Goal: Task Accomplishment & Management: Complete application form

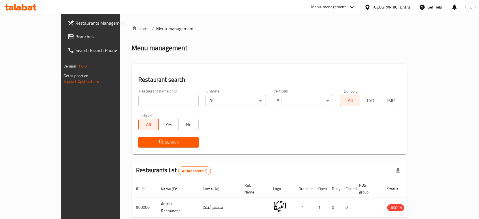
click at [144, 107] on div "Restaurant name or ID Restaurant name or ID" at bounding box center [168, 98] width 67 height 24
click at [143, 100] on input "search" at bounding box center [168, 100] width 60 height 11
type input "street smash burger"
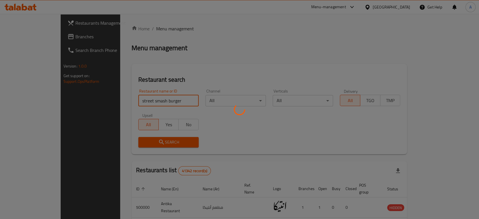
click button "Search" at bounding box center [168, 142] width 60 height 10
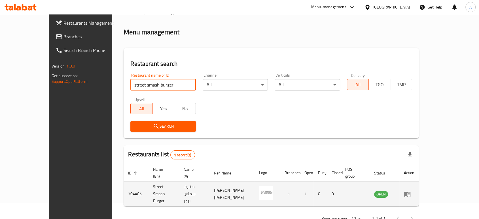
scroll to position [23, 0]
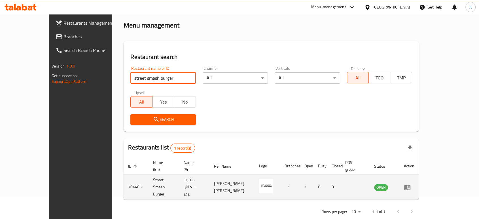
click at [410, 184] on icon "enhanced table" at bounding box center [407, 187] width 7 height 7
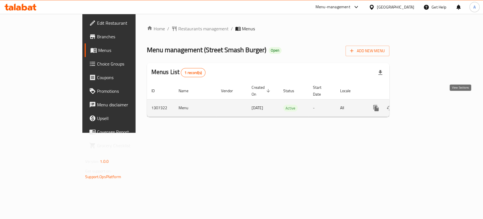
click at [421, 105] on icon "enhanced table" at bounding box center [417, 108] width 7 height 7
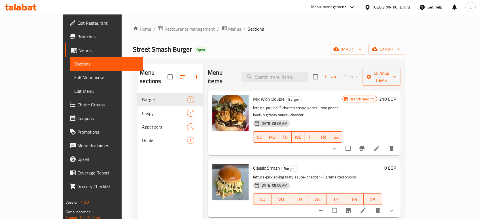
click at [338, 74] on span "Add" at bounding box center [330, 77] width 15 height 7
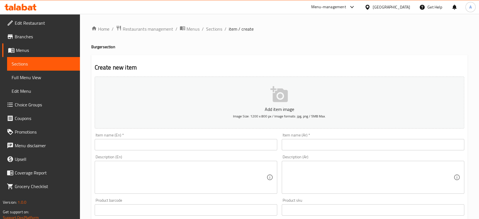
click at [201, 145] on input "text" at bounding box center [186, 144] width 182 height 11
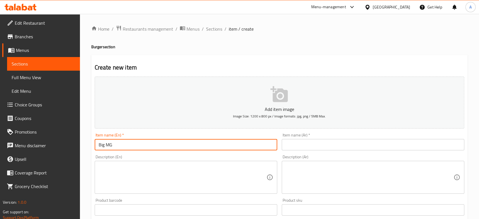
type input "Big MG"
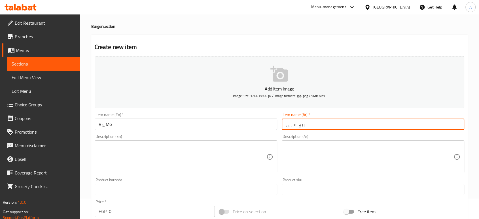
scroll to position [63, 0]
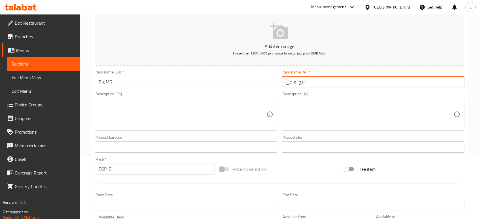
type input "بيج ام جى"
click at [205, 114] on textarea at bounding box center [183, 114] width 168 height 27
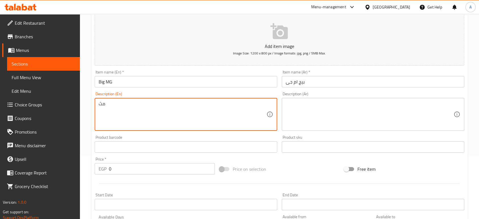
type textarea "م"
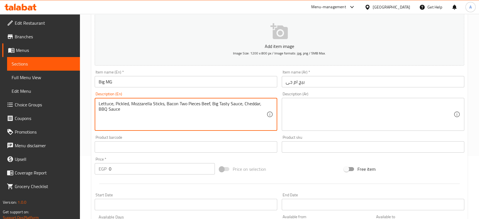
click at [185, 114] on textarea "Lettuce, Pickled, Mozzarella Sticks, Bacon Two Pieces Beef, Big Tasty Sauce, Ch…" at bounding box center [183, 114] width 168 height 27
type textarea "Lettuce, Pickled, Mozzarella Sticks, Bacon Two Pieces Beef, Big Tasty Sauce, Ch…"
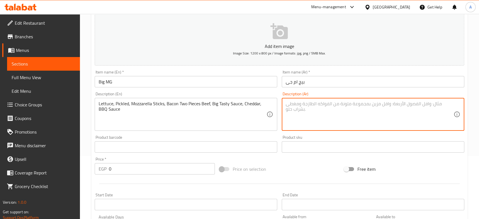
click at [342, 122] on textarea at bounding box center [369, 114] width 168 height 27
paste textarea "خس، مخلل، أصابع موزاريلا، لحم مقدد، قطعتين من لحم البقر، صلصة بيج تيستي، جبنة ش…"
click at [382, 105] on textarea "خس، مخلل، أصابع موزاريلا، لحم مقدد، قطعتين من لحم البقر، صلصة بيج تيستي، جبنة ش…" at bounding box center [369, 114] width 168 height 27
type textarea "خس، مخلل، أصابع موزاريلا، بيف بيكون قطعتين من لحم البقر، صلصة بيج تيستي، جبنة ش…"
click at [86, 124] on div "Home / Restaurants management / Menus / Sections / item / create Burger section…" at bounding box center [279, 144] width 399 height 386
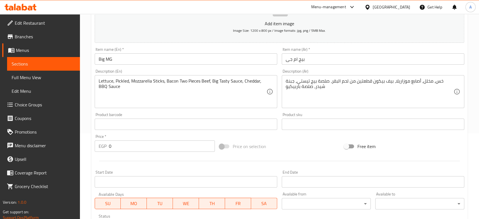
scroll to position [126, 0]
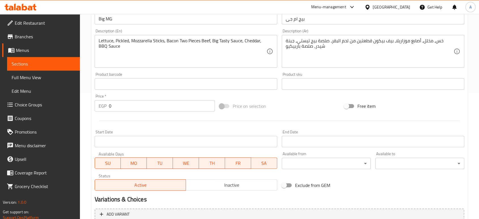
click at [142, 106] on input "0" at bounding box center [162, 105] width 106 height 11
type input "180"
click at [153, 120] on div at bounding box center [279, 121] width 374 height 14
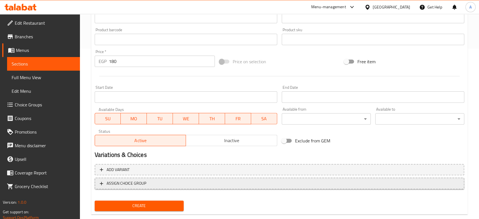
scroll to position [181, 0]
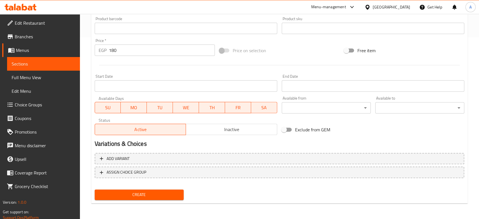
click at [164, 191] on span "Create" at bounding box center [139, 194] width 80 height 7
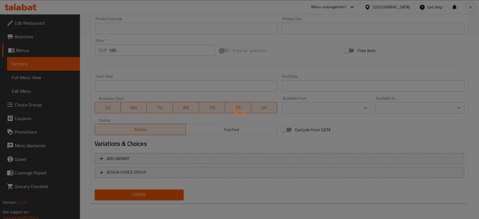
type input "0"
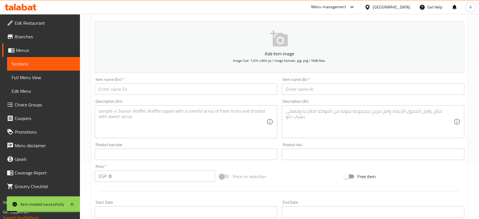
scroll to position [87, 0]
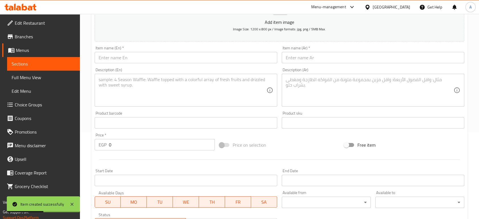
click at [238, 61] on input "text" at bounding box center [186, 57] width 182 height 11
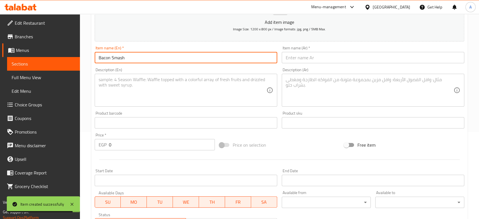
type input "Bacon Smash"
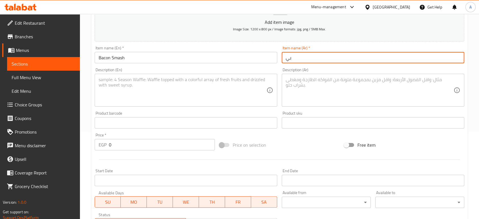
type input "ب"
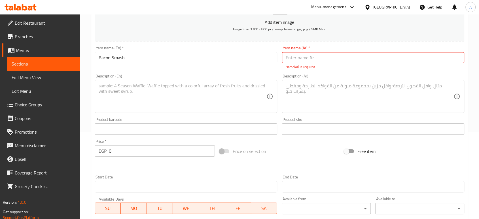
click at [235, 61] on input "Bacon Smash" at bounding box center [186, 57] width 182 height 11
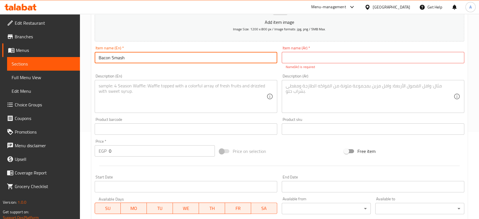
click at [235, 61] on input "Bacon Smash" at bounding box center [186, 57] width 182 height 11
type input "Beef Bacon Smash"
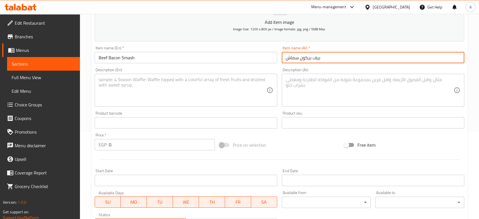
type input "بيف بيكون سماش"
click at [208, 89] on textarea at bounding box center [183, 90] width 168 height 27
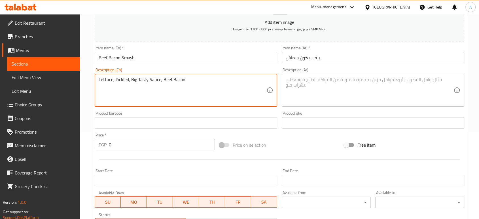
type textarea "Lettuce, Pickled, Big Tasty Sauce, Beef Bacon"
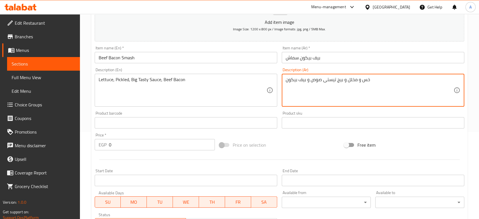
type textarea "خس و مخلل و بيج تيستى صوص و بيف بيكون"
click at [86, 136] on div "Home / Restaurants management / Menus / Sections / item / create Burger section…" at bounding box center [279, 120] width 399 height 386
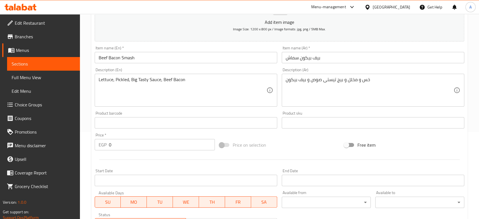
scroll to position [181, 0]
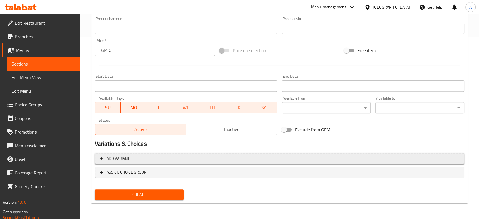
click at [155, 154] on button "Add variant" at bounding box center [279, 159] width 369 height 12
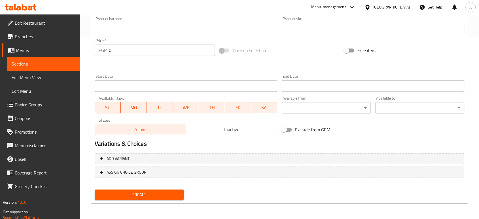
scroll to position [178, 0]
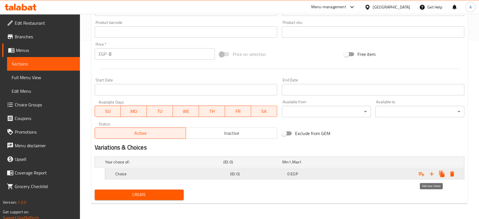
click at [434, 173] on icon "Expand" at bounding box center [431, 173] width 7 height 7
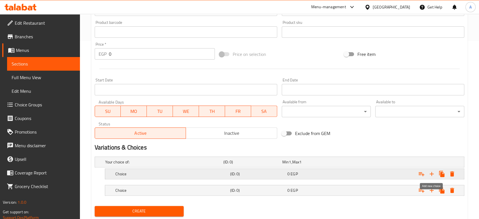
click at [433, 173] on icon "Expand" at bounding box center [431, 173] width 7 height 7
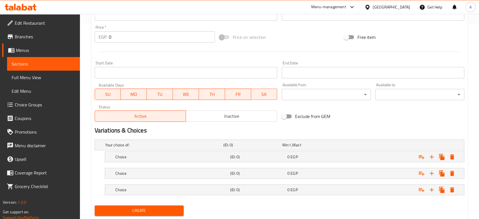
scroll to position [210, 0]
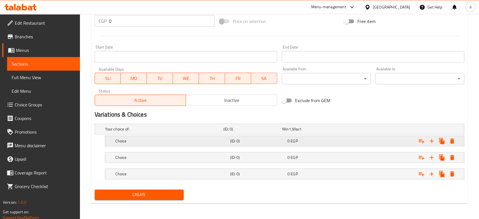
click at [233, 143] on h5 "(ID: 0)" at bounding box center [257, 141] width 55 height 6
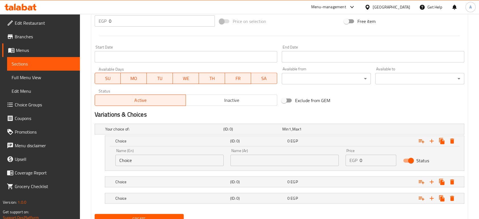
click at [182, 160] on input "Choice" at bounding box center [169, 159] width 108 height 11
type input "Single"
type input "سنجل"
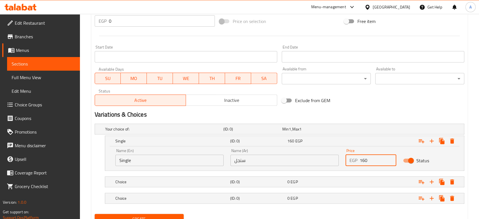
type input "160"
click at [234, 188] on nav at bounding box center [279, 190] width 369 height 5
click at [242, 183] on h5 "(ID: 0)" at bounding box center [257, 182] width 55 height 6
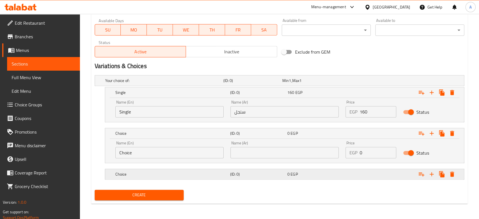
click at [266, 176] on div "(ID: 0)" at bounding box center [257, 174] width 57 height 8
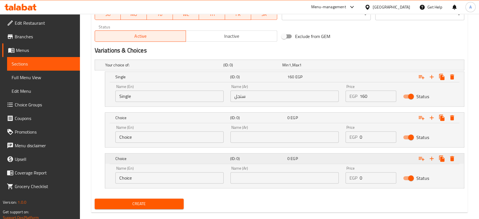
scroll to position [283, 0]
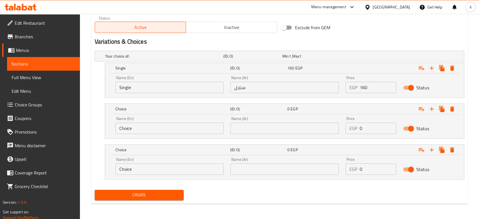
click at [204, 128] on input "Choice" at bounding box center [169, 127] width 108 height 11
type input "Double"
type input "دبل"
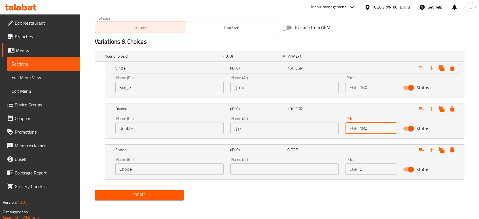
type input "180"
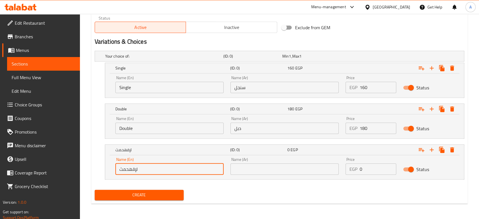
click at [164, 170] on input "لإقهحمث" at bounding box center [169, 168] width 108 height 11
type input "Triple"
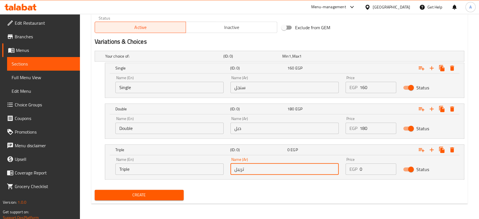
type input "تريبل"
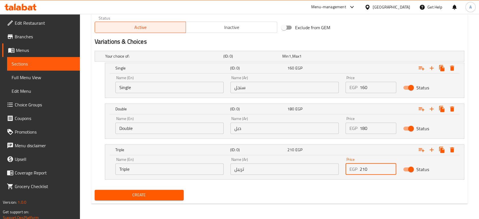
type input "210"
click at [169, 201] on div "Create" at bounding box center [138, 194] width 93 height 15
click at [166, 198] on button "Create" at bounding box center [139, 194] width 89 height 10
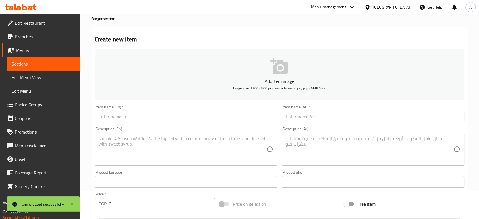
scroll to position [0, 0]
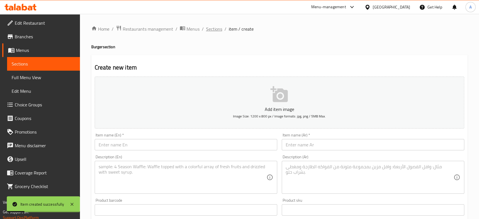
click at [215, 25] on span "Sections" at bounding box center [214, 28] width 16 height 7
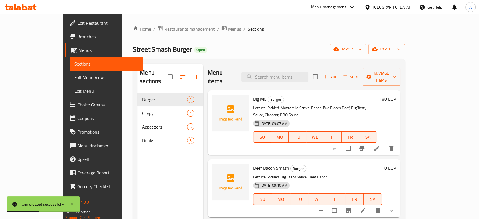
scroll to position [31, 0]
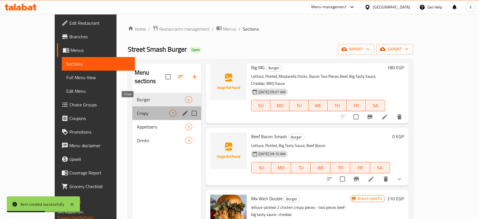
click at [137, 110] on span "Crispy" at bounding box center [153, 113] width 32 height 7
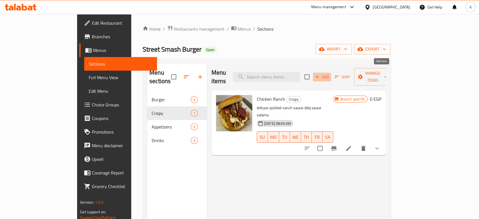
click at [329, 74] on span "Add" at bounding box center [321, 77] width 15 height 7
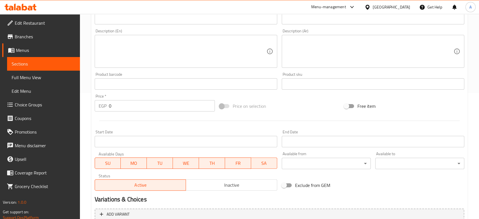
scroll to position [94, 0]
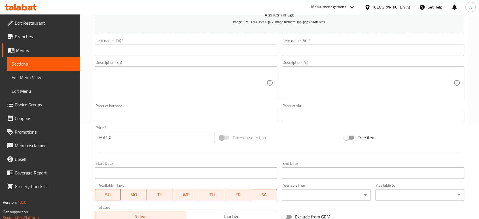
click at [211, 54] on input "text" at bounding box center [186, 49] width 182 height 11
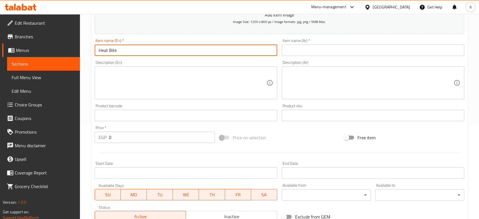
type input "Heat Bite"
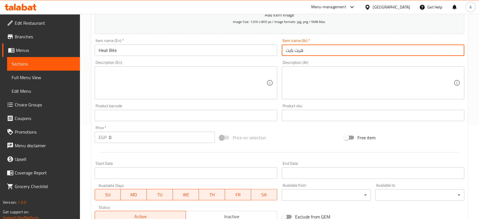
type input "هيت بايت"
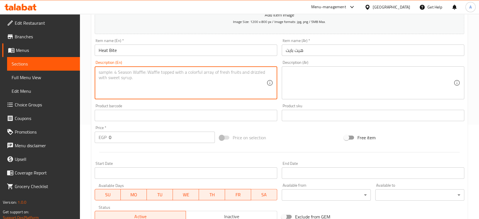
click at [190, 73] on textarea at bounding box center [183, 82] width 168 height 27
type textarea "Lettuce, Pickled, Jalapeno, Beef Bacon, Sweet Chili Sauce"
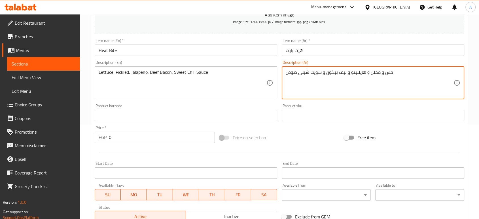
type textarea "خس و مخلل و هايلبينو و بيف بيكون و سويت شيلى صوص"
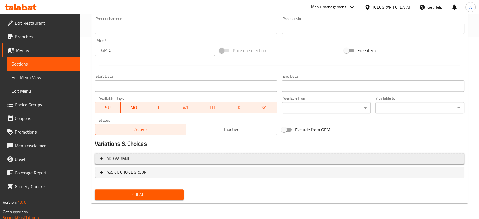
click at [202, 159] on span "Add variant" at bounding box center [279, 158] width 359 height 7
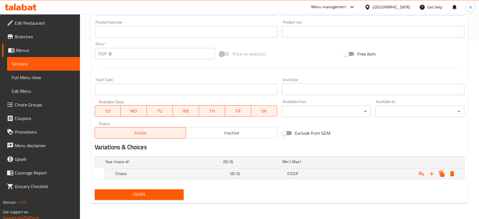
scroll to position [178, 0]
click at [432, 172] on icon "Expand" at bounding box center [431, 173] width 7 height 7
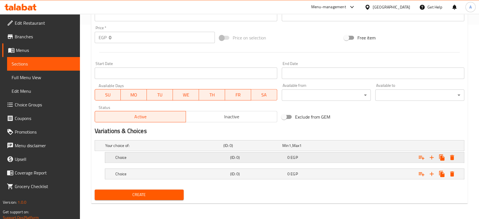
click at [244, 155] on h5 "(ID: 0)" at bounding box center [257, 157] width 55 height 6
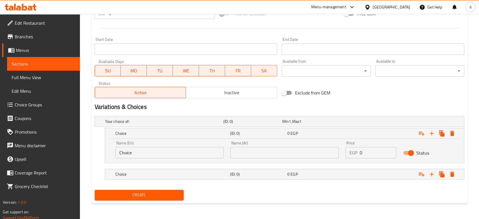
scroll to position [218, 0]
click at [208, 170] on div "Choice" at bounding box center [171, 174] width 115 height 8
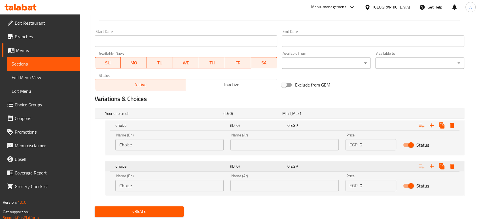
scroll to position [242, 0]
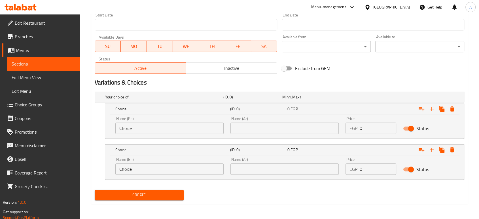
click at [192, 130] on input "Choice" at bounding box center [169, 127] width 108 height 11
type input "single"
type input "Single"
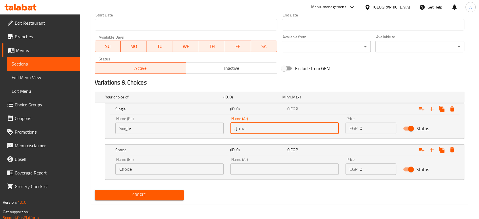
type input "سنجل"
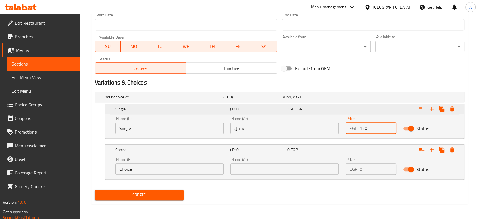
type input "150"
click at [279, 111] on h5 "(ID: 0)" at bounding box center [257, 109] width 55 height 6
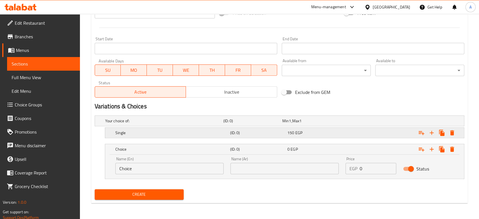
scroll to position [218, 0]
click at [197, 166] on input "Choice" at bounding box center [169, 168] width 108 height 11
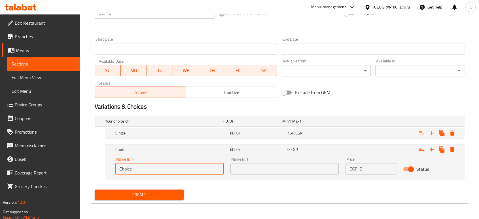
click at [197, 166] on input "Choice" at bounding box center [169, 168] width 108 height 11
type input "Double"
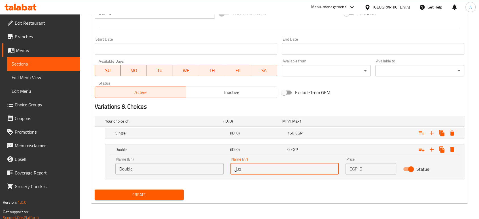
type input "دبل"
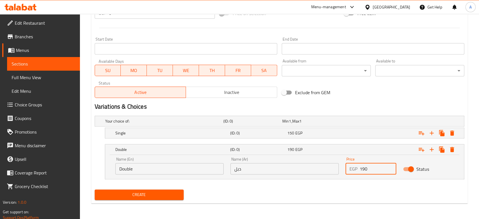
type input "190"
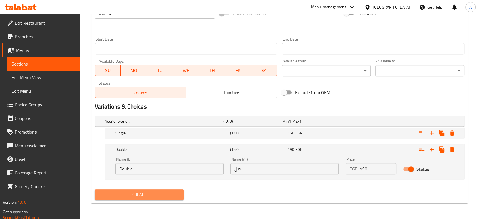
click at [154, 196] on span "Create" at bounding box center [139, 194] width 80 height 7
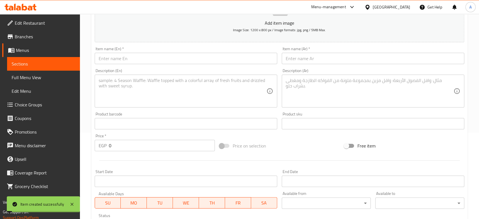
scroll to position [0, 0]
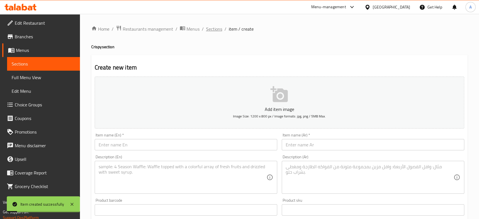
click at [214, 25] on span "Sections" at bounding box center [214, 28] width 16 height 7
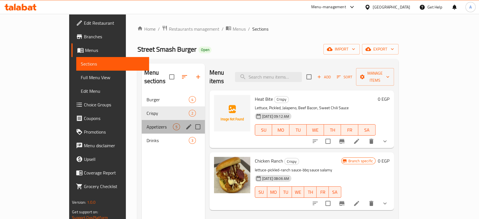
click at [142, 123] on div "Appetizers 5" at bounding box center [173, 127] width 63 height 14
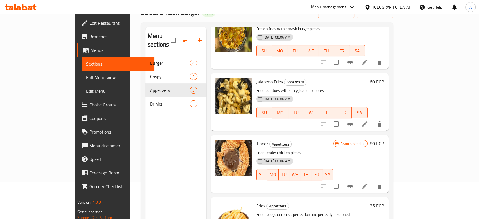
scroll to position [79, 0]
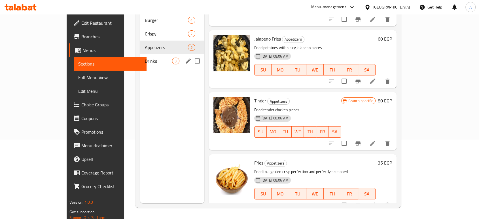
click at [144, 57] on span "Drinks" at bounding box center [157, 60] width 27 height 7
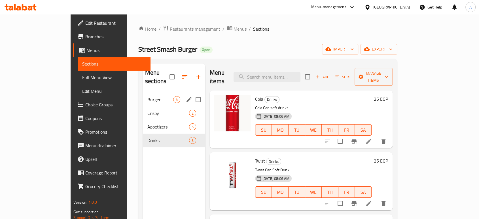
click at [147, 96] on span "Burger" at bounding box center [160, 99] width 26 height 7
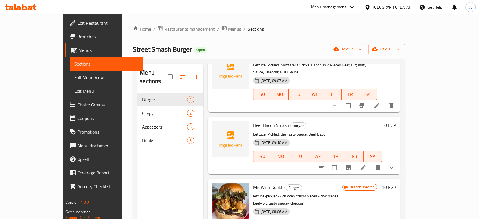
scroll to position [79, 0]
